Goal: Information Seeking & Learning: Learn about a topic

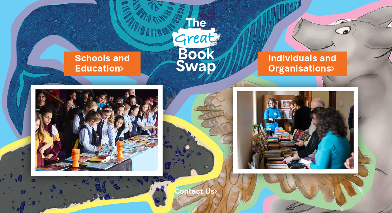
click at [94, 127] on img at bounding box center [96, 130] width 131 height 91
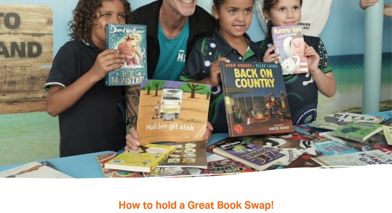
scroll to position [870, 0]
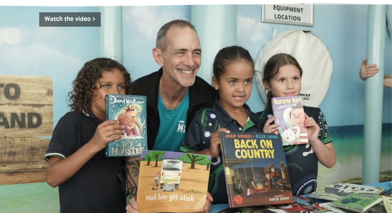
click at [148, 121] on div at bounding box center [195, 135] width 309 height 93
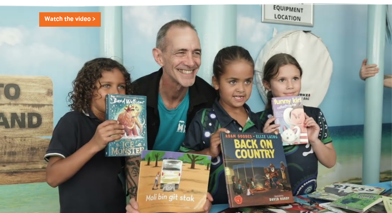
click at [93, 12] on link "Watch the video >" at bounding box center [70, 19] width 62 height 14
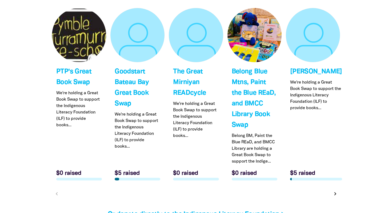
scroll to position [1657, 0]
click at [136, 67] on link "Link to Goodstart Bateau Bay Great Book Swap" at bounding box center [137, 96] width 54 height 176
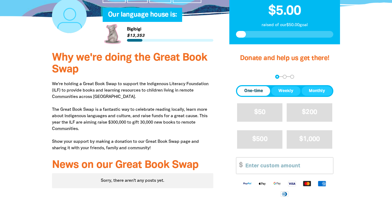
scroll to position [147, 0]
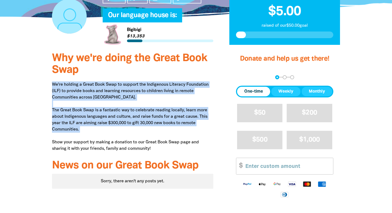
drag, startPoint x: 47, startPoint y: 77, endPoint x: 121, endPoint y: 133, distance: 92.9
click at [121, 133] on div "Why we're doing the Great Book Swap We're holding a Great Book Swap to support …" at bounding box center [132, 150] width 177 height 207
copy p "We're holding a Great Book Swap to support the Indigenous Literacy Foundation (…"
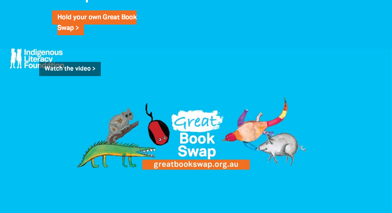
scroll to position [450, 0]
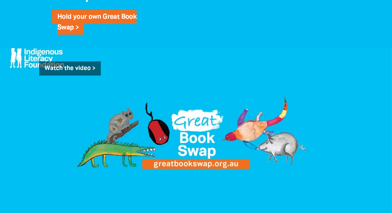
click at [193, 141] on div at bounding box center [195, 117] width 309 height 93
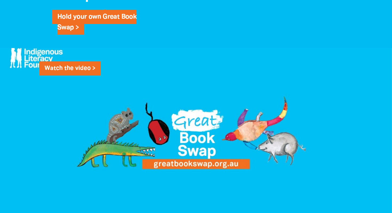
click at [82, 61] on link "Watch the video >" at bounding box center [70, 68] width 62 height 14
